Goal: Communication & Community: Answer question/provide support

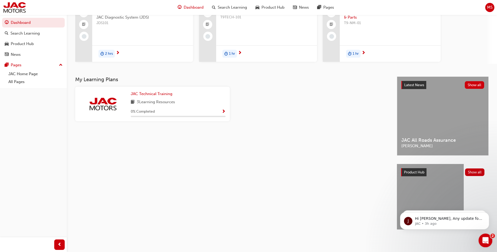
click at [487, 235] on div "Open Intercom Messenger" at bounding box center [484, 239] width 17 height 17
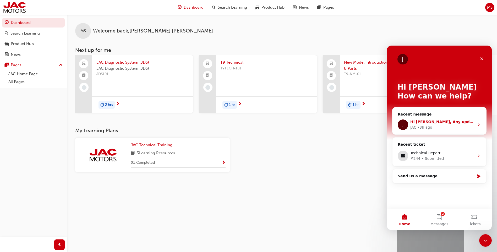
click at [478, 123] on icon "Intercom messenger" at bounding box center [479, 125] width 4 height 4
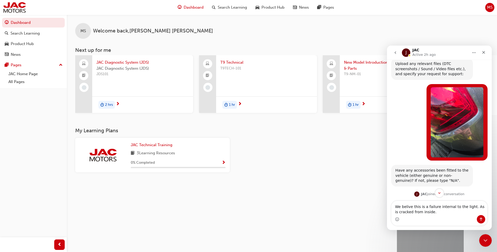
scroll to position [533, 0]
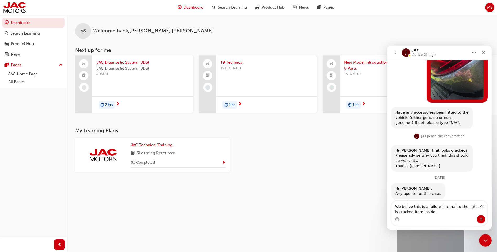
type textarea "We belive this is a failure internal to the light. As is cracked from inside."
click at [481, 220] on icon "Send a message…" at bounding box center [481, 219] width 4 height 4
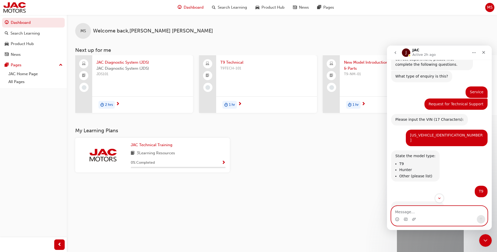
scroll to position [0, 0]
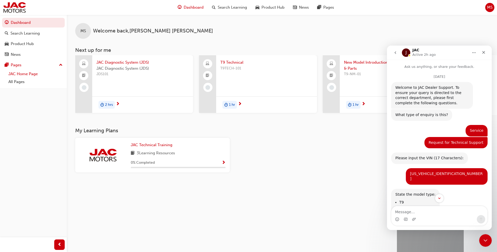
click at [30, 73] on link "JAC Home Page" at bounding box center [35, 74] width 58 height 8
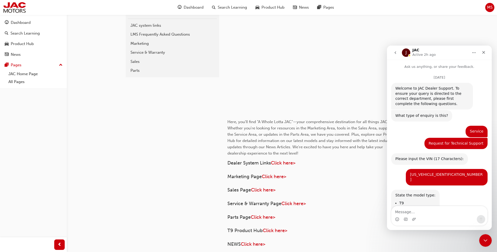
click at [396, 52] on icon "go back" at bounding box center [395, 53] width 4 height 4
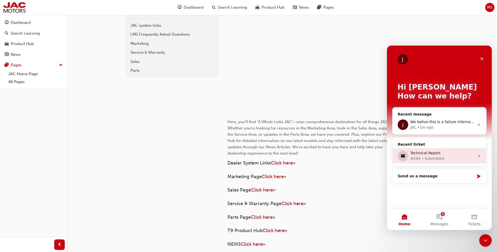
click at [453, 154] on div "Technical Report" at bounding box center [442, 152] width 64 height 5
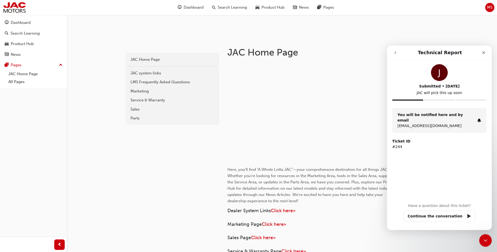
scroll to position [79, 0]
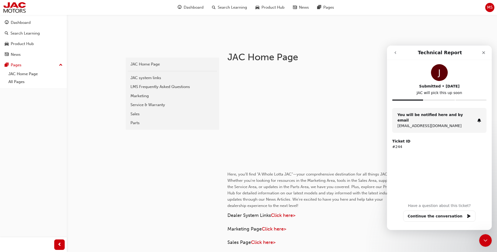
click at [405, 139] on strong "Ticket ID" at bounding box center [401, 141] width 18 height 4
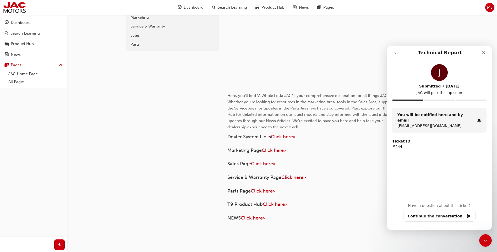
scroll to position [180, 0]
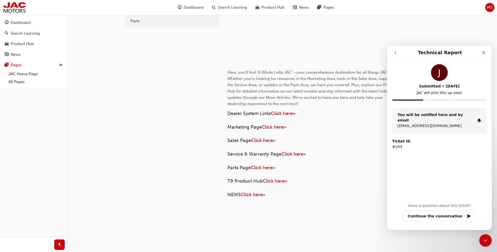
click at [401, 139] on div "Ticket ID #244" at bounding box center [439, 144] width 94 height 11
click at [464, 214] on button "Continue the conversation" at bounding box center [439, 216] width 72 height 11
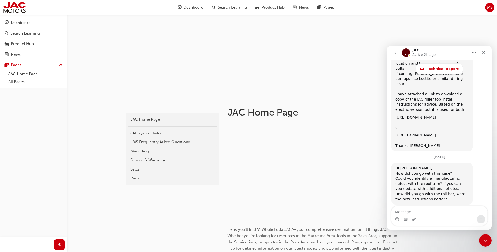
scroll to position [999, 0]
click at [473, 211] on textarea "Hi, [PERSON_NAME] was using my login to write this report" at bounding box center [439, 208] width 96 height 14
type textarea "Hi, [PERSON_NAME] was using my login to write this report."
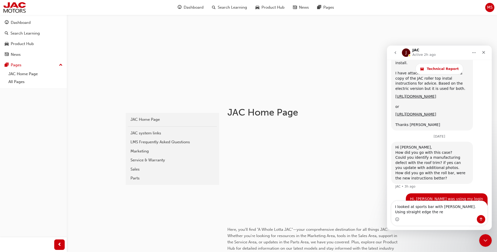
scroll to position [1025, 0]
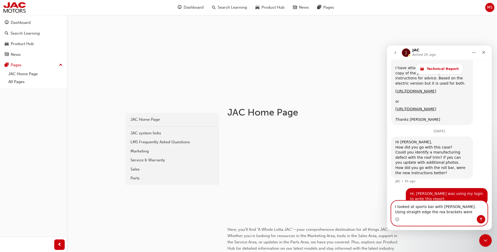
click at [399, 211] on textarea "I looked at sports bar with [PERSON_NAME]. Using straight edge the rea brackets…" at bounding box center [439, 208] width 96 height 14
click at [433, 213] on textarea "I looked at sports bar with [PERSON_NAME]. Using straight edge the rear bracket…" at bounding box center [439, 208] width 96 height 14
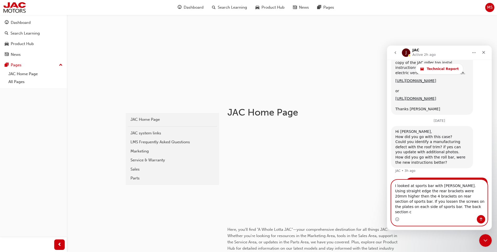
scroll to position [1041, 0]
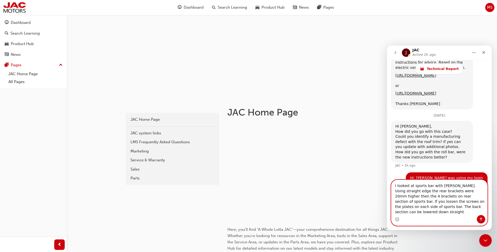
drag, startPoint x: 445, startPoint y: 211, endPoint x: 433, endPoint y: 212, distance: 11.6
click at [433, 212] on textarea "I looked at sports bar with [PERSON_NAME]. Using straight edge the rear bracket…" at bounding box center [439, 197] width 96 height 35
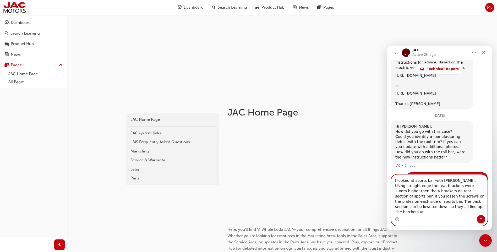
scroll to position [1046, 0]
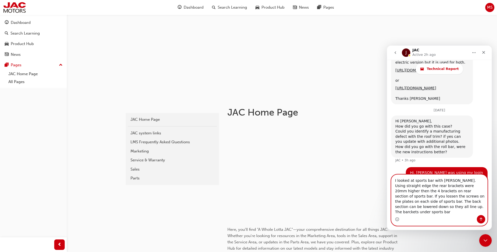
drag, startPoint x: 473, startPoint y: 207, endPoint x: 470, endPoint y: 207, distance: 2.9
click at [470, 207] on textarea "I looked at sports bar with [PERSON_NAME]. Using straight edge the rear bracket…" at bounding box center [439, 195] width 96 height 40
click at [430, 213] on textarea "I looked at sports bar with [PERSON_NAME]. Using straight edge the rear bracket…" at bounding box center [439, 195] width 96 height 40
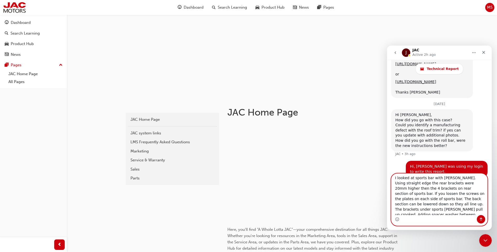
scroll to position [0, 0]
click at [440, 180] on textarea "I looked at sports bar with [PERSON_NAME]. Using straight edge the rear bracket…" at bounding box center [439, 194] width 96 height 41
click at [444, 179] on textarea "I looked at sports bar with [PERSON_NAME]. Using straight edge the rear bracket…" at bounding box center [439, 194] width 96 height 41
click at [463, 206] on textarea "I looked at sports bar with [PERSON_NAME]. Using straight edge the rear bracket…" at bounding box center [439, 194] width 96 height 41
click at [408, 211] on textarea "I looked at sports bar with [PERSON_NAME]. Using straight edge the rear bracket…" at bounding box center [439, 194] width 96 height 41
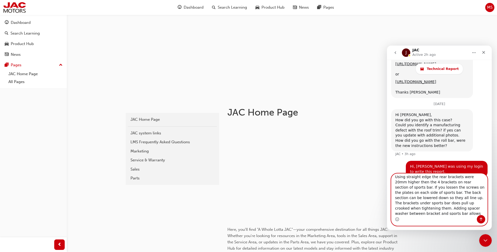
scroll to position [9, 0]
click at [406, 206] on textarea "I looked at sports bar with [PERSON_NAME]. Using straight edge the rear bracket…" at bounding box center [439, 194] width 96 height 41
click at [456, 213] on textarea "I looked at sports bar with [PERSON_NAME]. Using straight edge the rear bracket…" at bounding box center [439, 194] width 96 height 41
click at [405, 212] on textarea "I looked at sports bar with [PERSON_NAME]. Using straight edge the rear bracket…" at bounding box center [439, 194] width 96 height 41
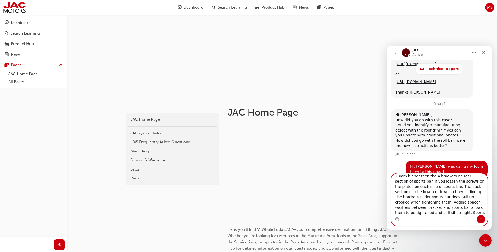
type textarea "I looked at sports bar with [PERSON_NAME]. Using straight edge the rear bracket…"
click at [480, 219] on icon "Send a message…" at bounding box center [481, 219] width 4 height 4
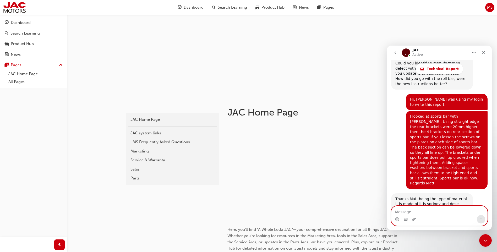
scroll to position [1127, 0]
